Goal: Task Accomplishment & Management: Manage account settings

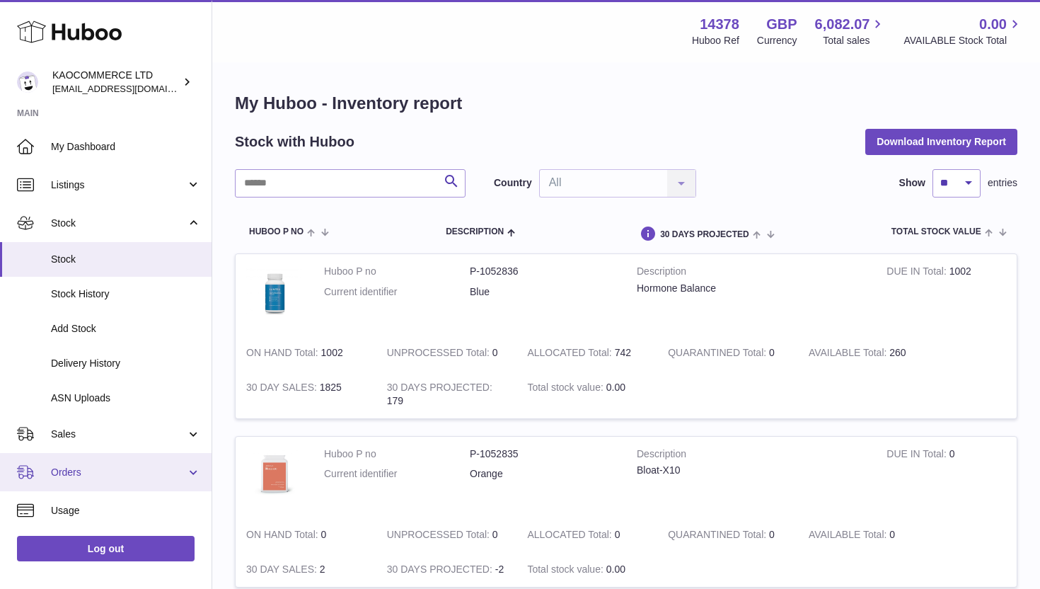
click at [105, 466] on span "Orders" at bounding box center [118, 471] width 135 height 13
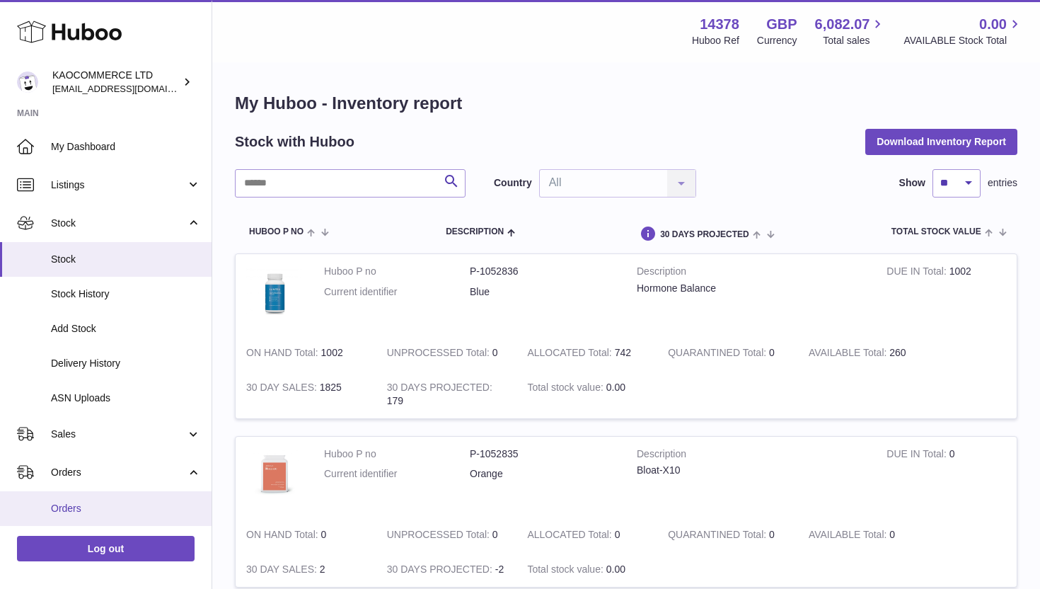
click at [90, 505] on span "Orders" at bounding box center [126, 508] width 150 height 13
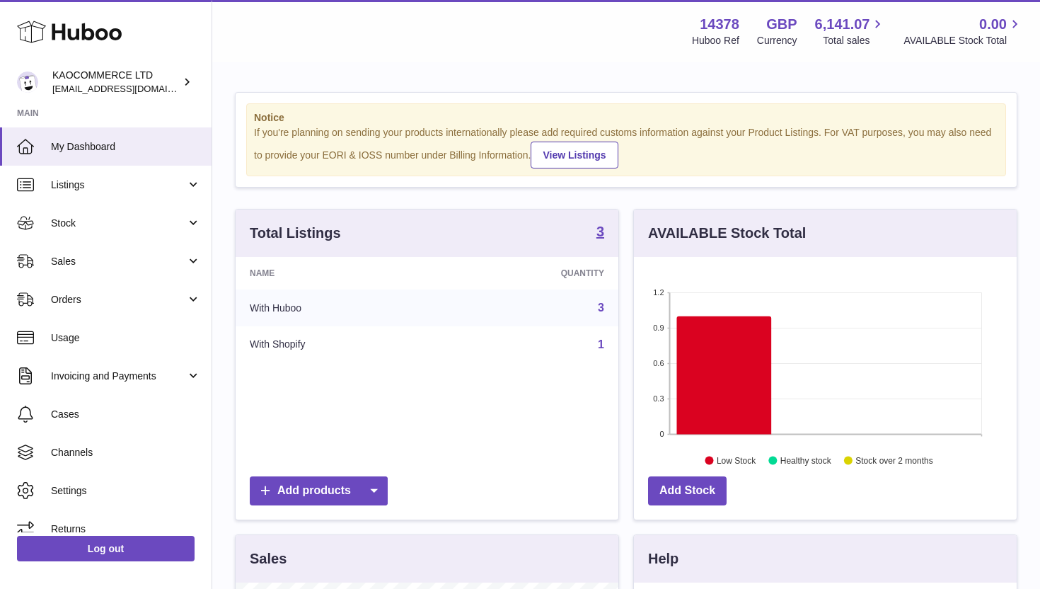
scroll to position [221, 383]
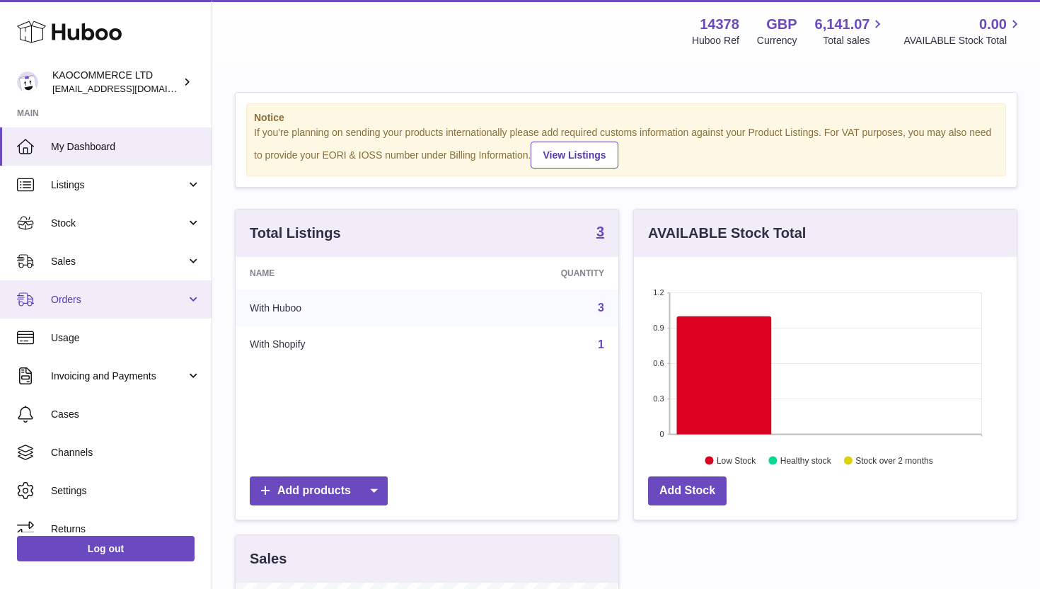
click at [97, 303] on span "Orders" at bounding box center [118, 299] width 135 height 13
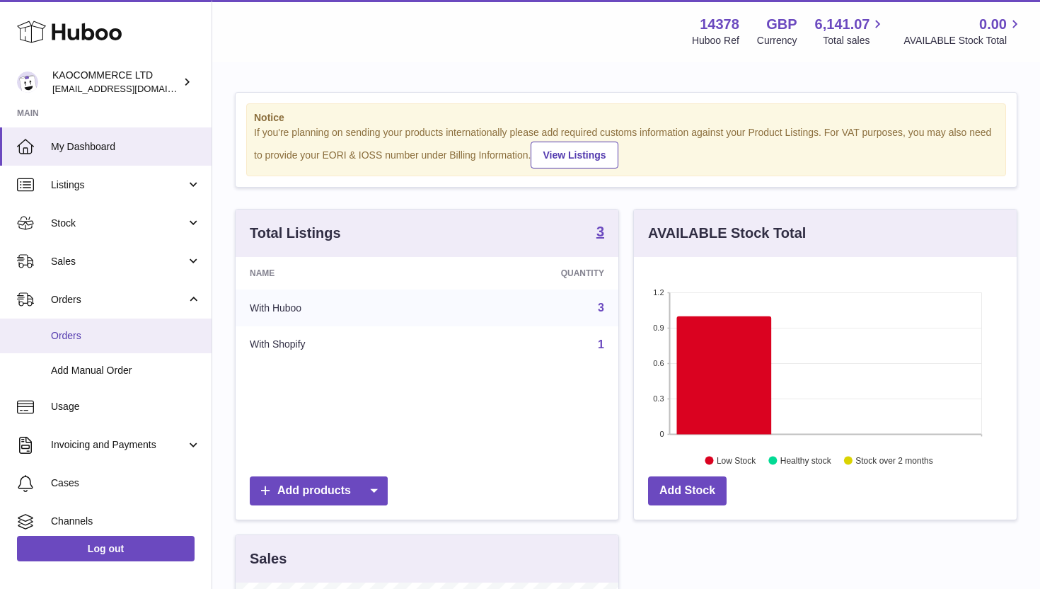
click at [96, 351] on link "Orders" at bounding box center [106, 335] width 212 height 35
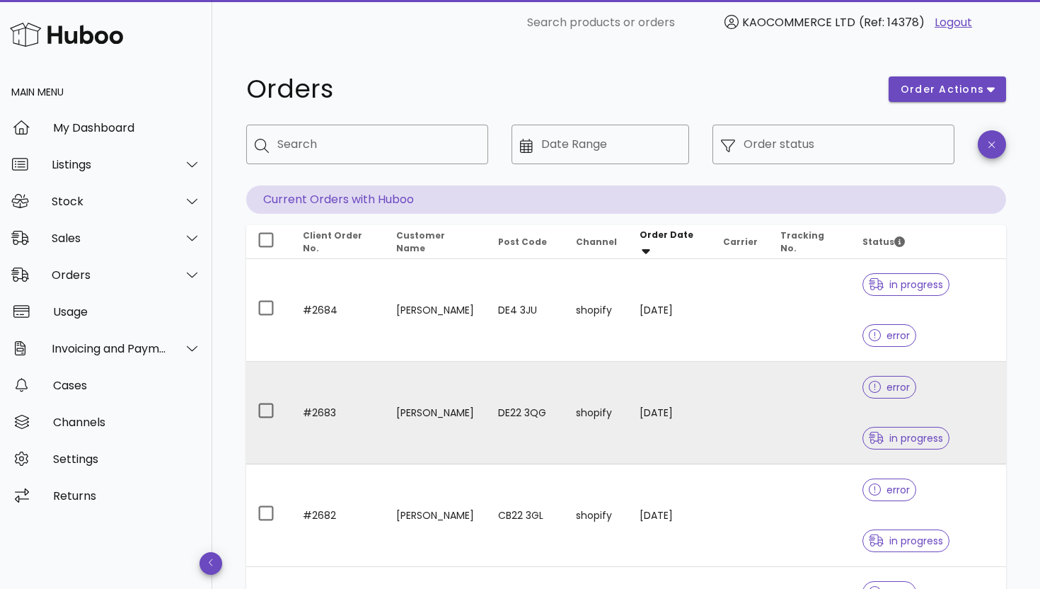
scroll to position [342, 0]
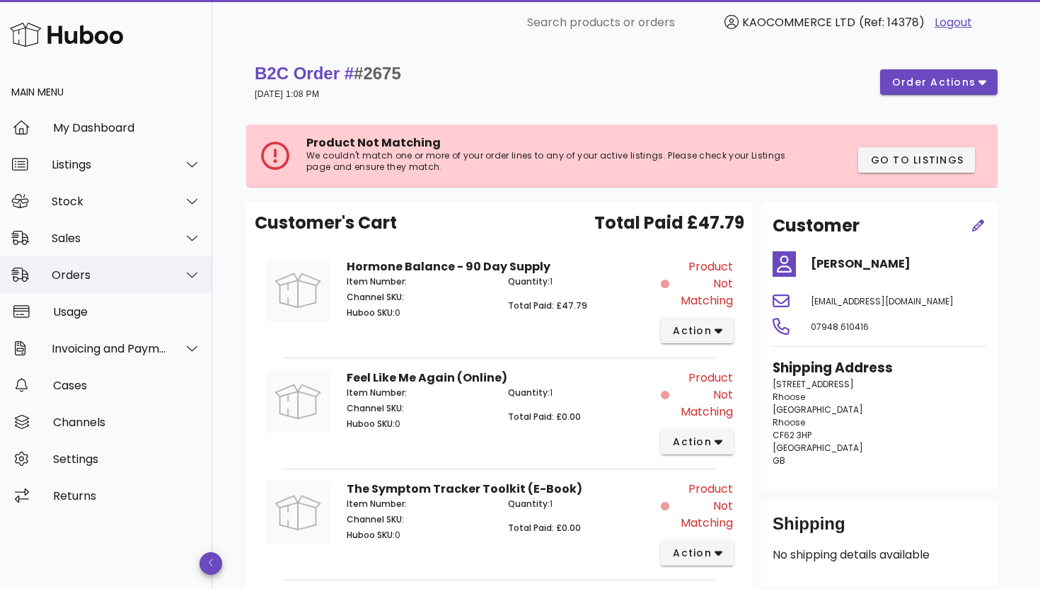
click at [123, 265] on div "Orders" at bounding box center [106, 274] width 212 height 37
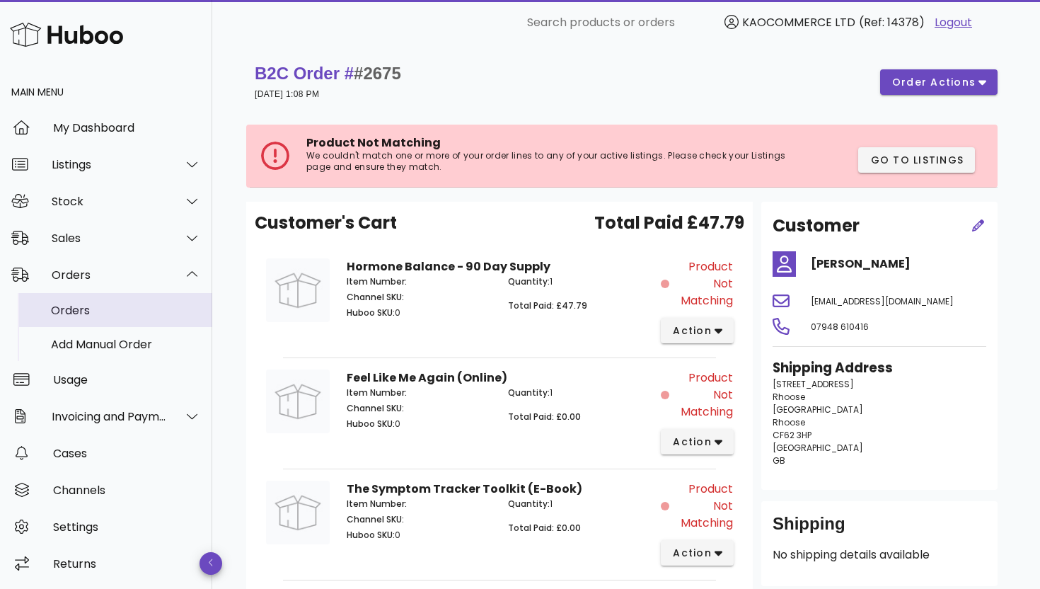
click at [108, 308] on div "Orders" at bounding box center [126, 309] width 150 height 13
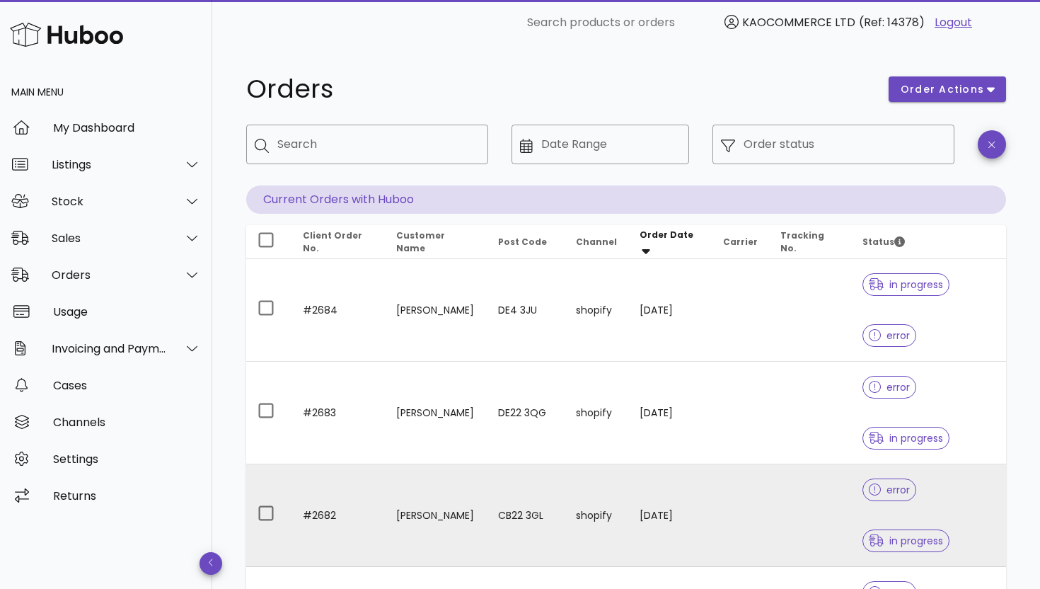
scroll to position [342, 0]
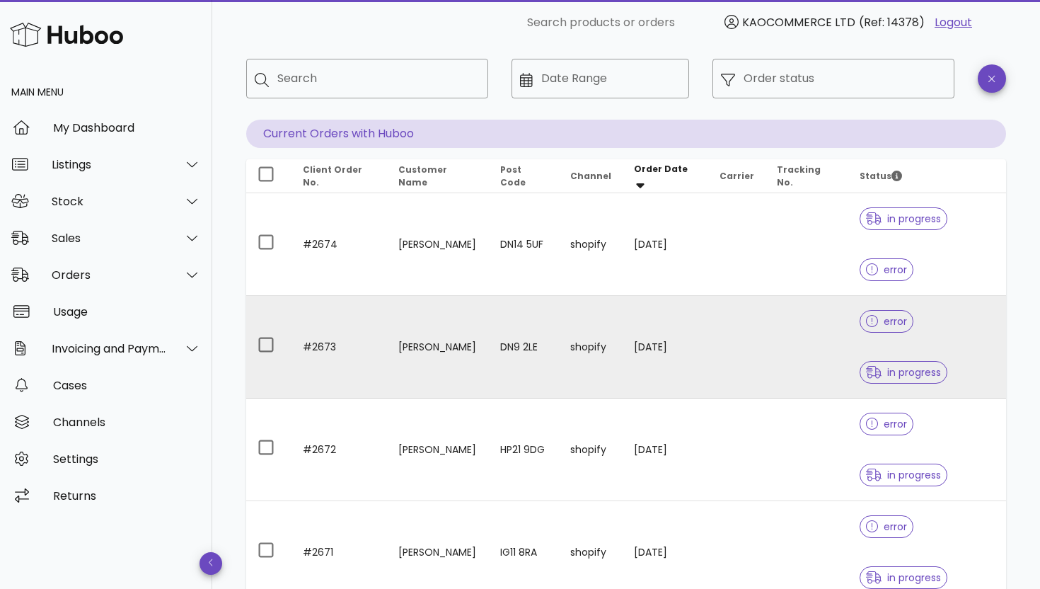
scroll to position [342, 0]
